Goal: Navigation & Orientation: Find specific page/section

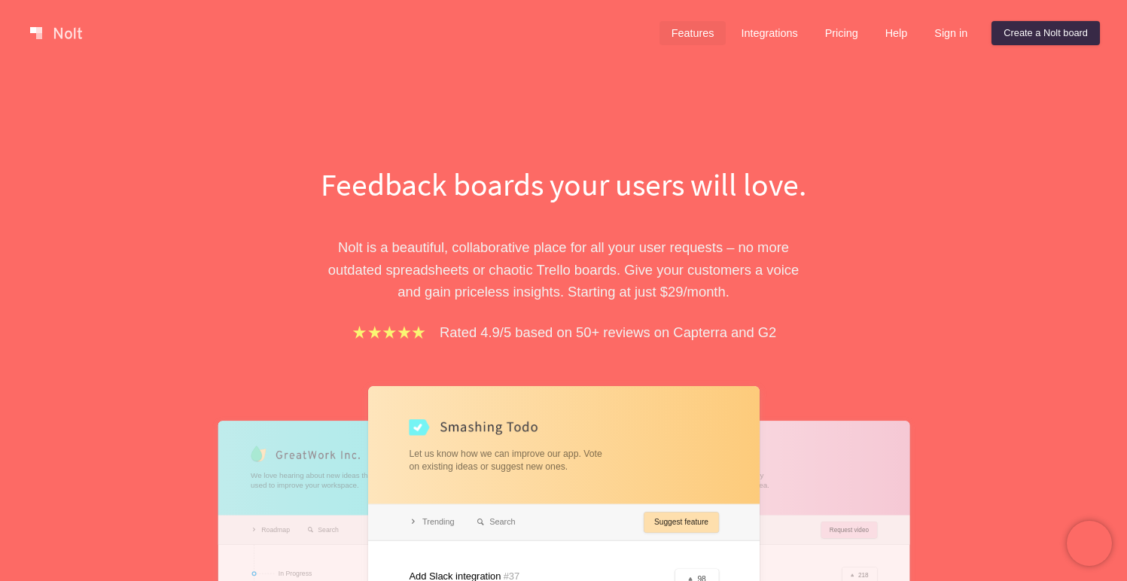
click at [705, 35] on link "Features" at bounding box center [693, 33] width 67 height 24
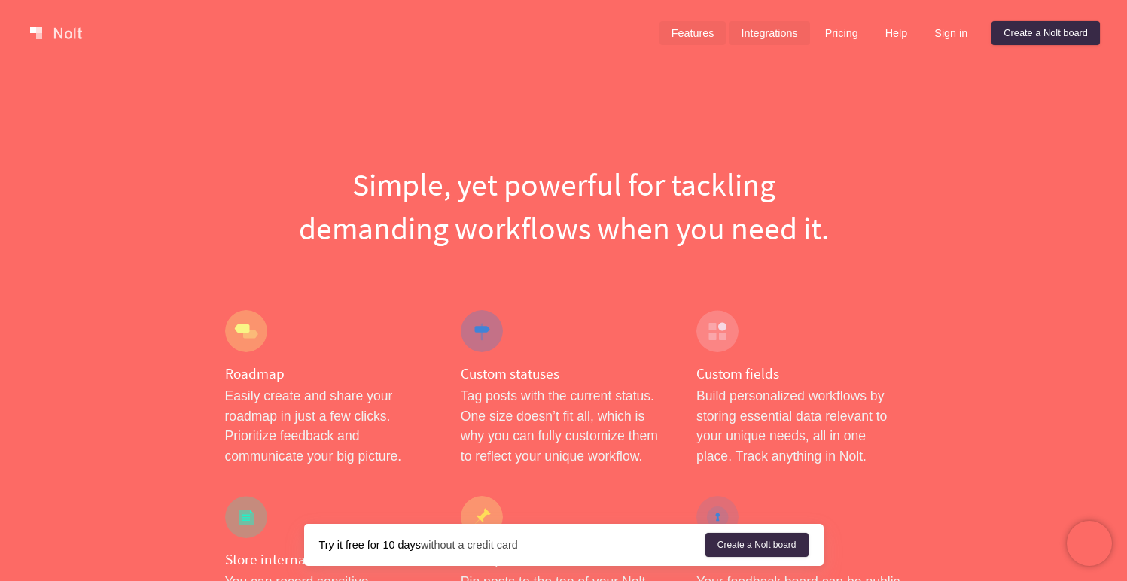
click at [763, 29] on link "Integrations" at bounding box center [769, 33] width 81 height 24
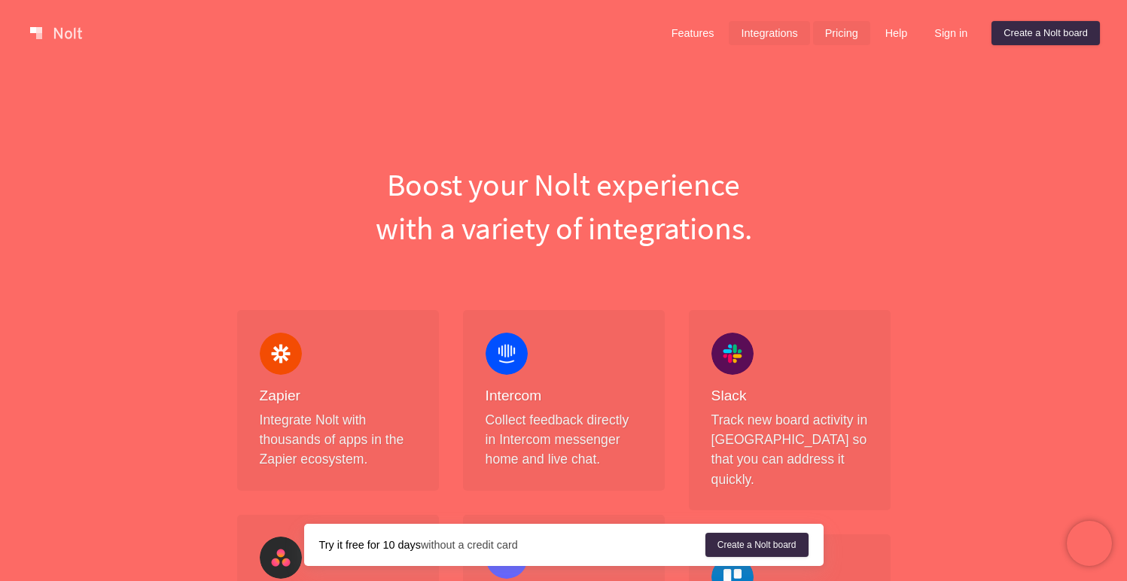
click at [832, 29] on link "Pricing" at bounding box center [841, 33] width 57 height 24
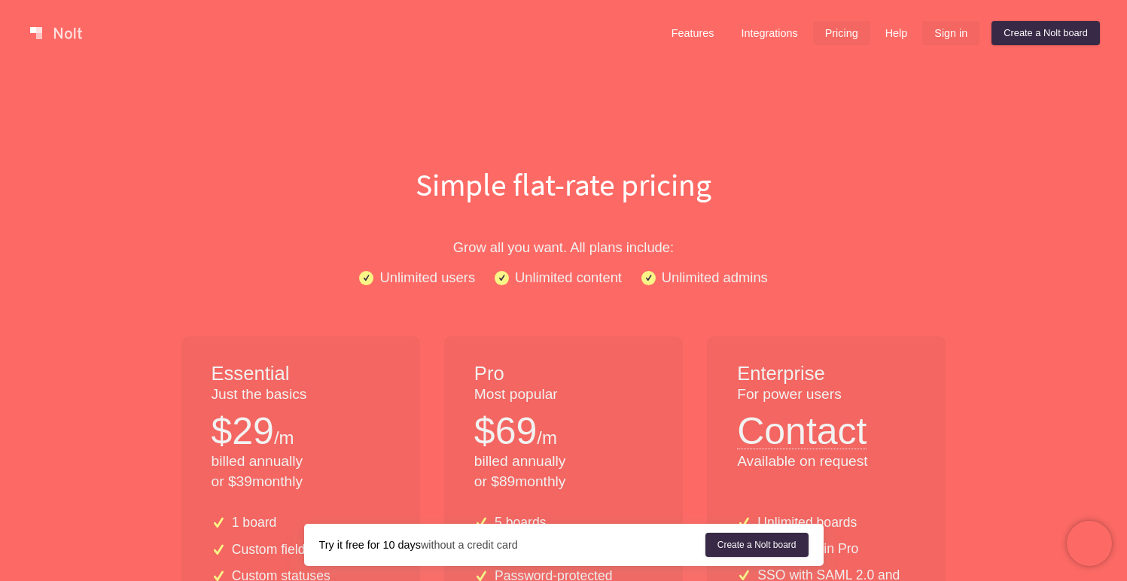
click at [958, 29] on link "Sign in" at bounding box center [951, 33] width 57 height 24
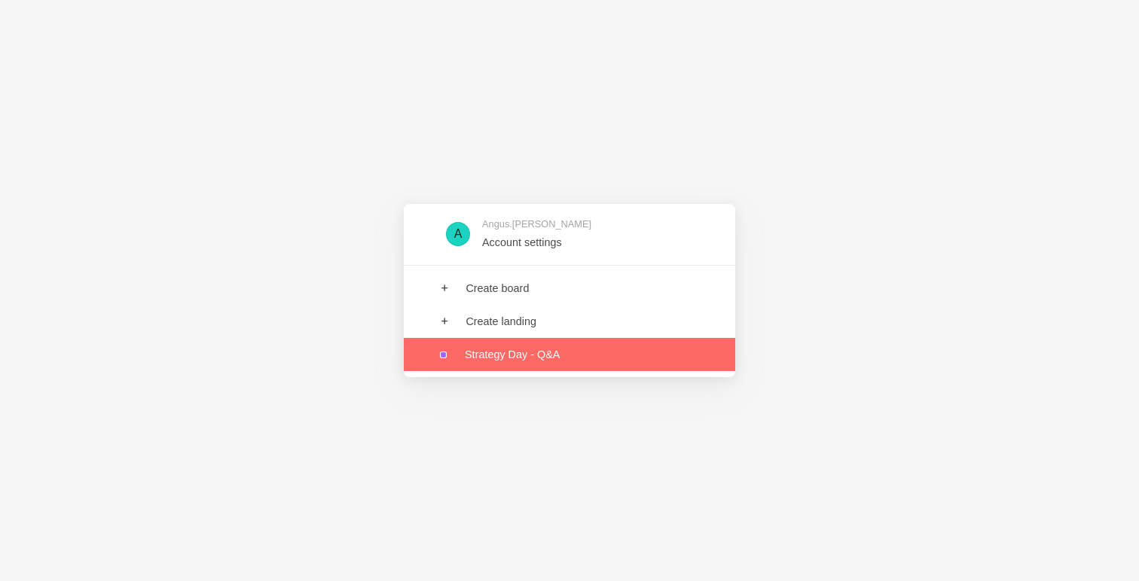
click at [534, 352] on link at bounding box center [569, 354] width 331 height 33
